Goal: Information Seeking & Learning: Check status

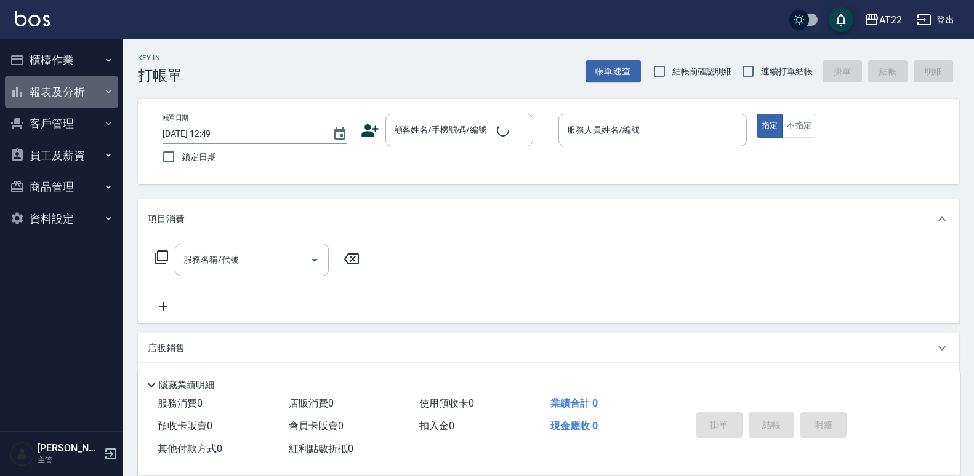
click at [103, 92] on icon "button" at bounding box center [108, 92] width 10 height 10
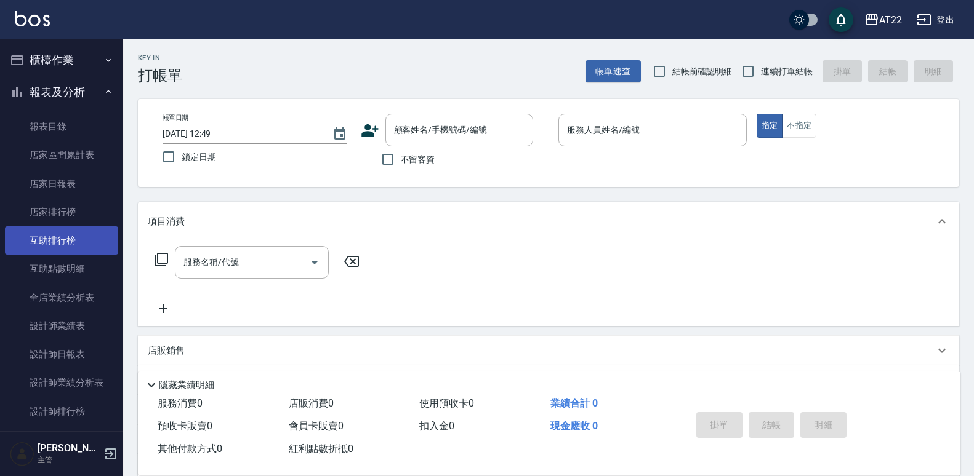
click at [102, 237] on link "互助排行榜" at bounding box center [61, 241] width 113 height 28
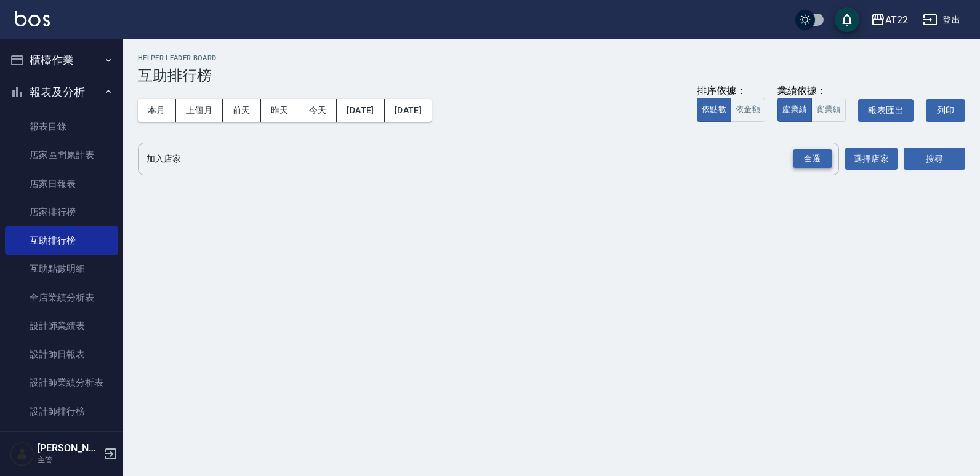
click at [832, 161] on div "全選" at bounding box center [812, 159] width 39 height 19
click at [284, 114] on button "昨天" at bounding box center [280, 110] width 38 height 23
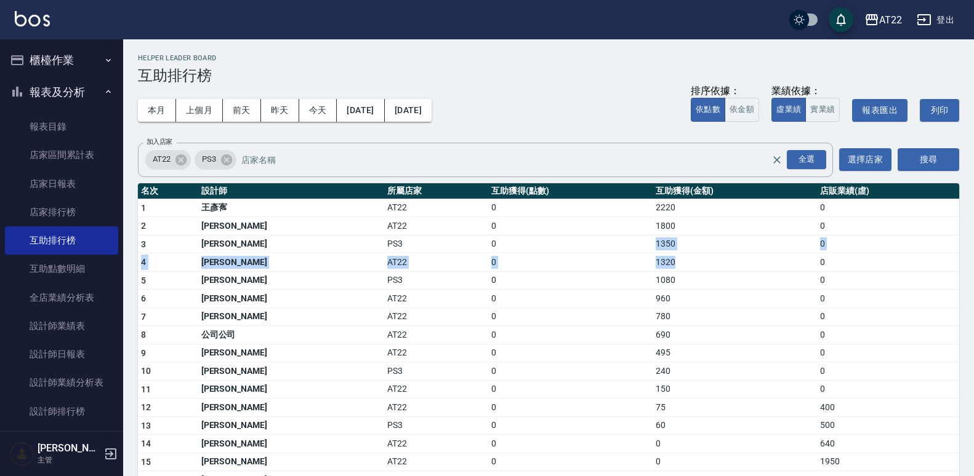
drag, startPoint x: 646, startPoint y: 257, endPoint x: 599, endPoint y: 252, distance: 47.7
click at [600, 252] on tbody "1 [PERSON_NAME]AT22 0 2220 0 2 [PERSON_NAME]AT22 0 1800 0 3 [PERSON_NAME]PS3 0 …" at bounding box center [548, 370] width 821 height 343
drag, startPoint x: 599, startPoint y: 252, endPoint x: 609, endPoint y: 90, distance: 162.8
click at [609, 90] on div "本月 上個月 [DATE] [DATE] [DATE] [DATE] [DATE] 排序依據： 依點數 依金額 業績依據： 虛業績 實業績 報表匯出 列印" at bounding box center [548, 110] width 821 height 52
click at [173, 103] on button "本月" at bounding box center [157, 110] width 38 height 23
